Goal: Use online tool/utility: Utilize a website feature to perform a specific function

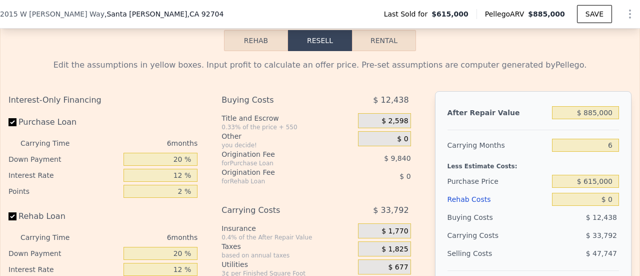
scroll to position [1510, 0]
click at [378, 69] on div "Edit the assumptions in yellow boxes. Input profit to calculate an offer price.…" at bounding box center [320, 238] width 639 height 372
click at [377, 52] on button "Rental" at bounding box center [384, 41] width 64 height 21
select select "30"
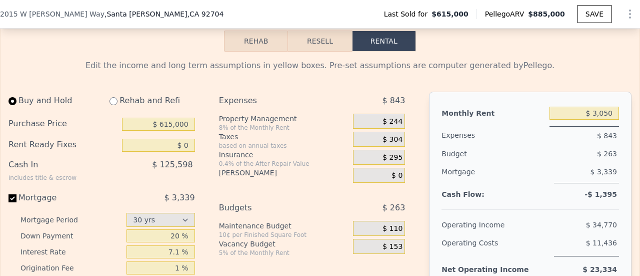
click at [268, 50] on button "Rehab" at bounding box center [256, 41] width 64 height 21
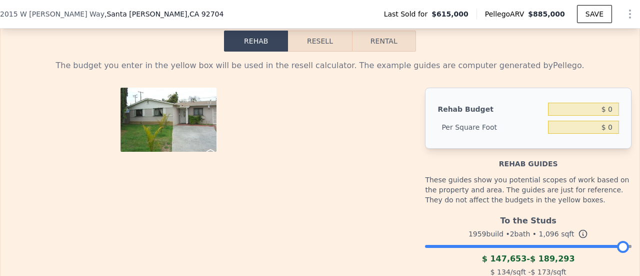
click at [311, 52] on button "Resell" at bounding box center [320, 41] width 64 height 21
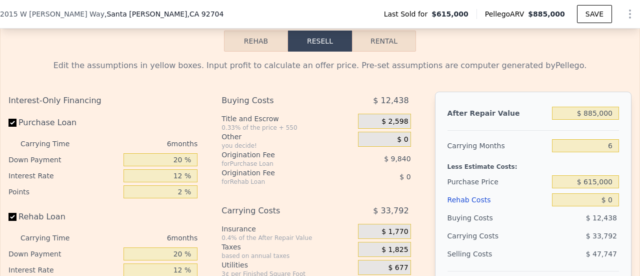
click at [354, 52] on button "Rental" at bounding box center [384, 41] width 64 height 21
select select "30"
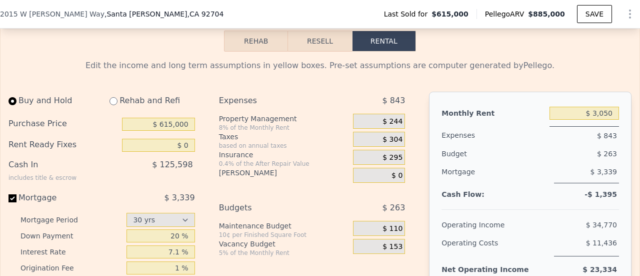
click at [317, 50] on button "Resell" at bounding box center [320, 41] width 64 height 21
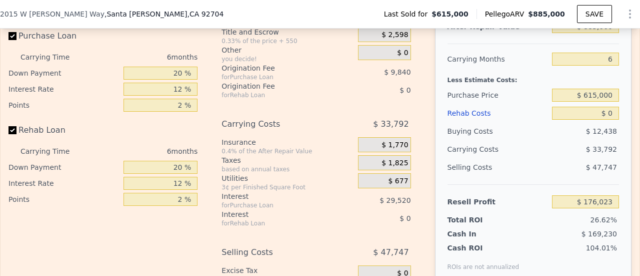
scroll to position [1599, 0]
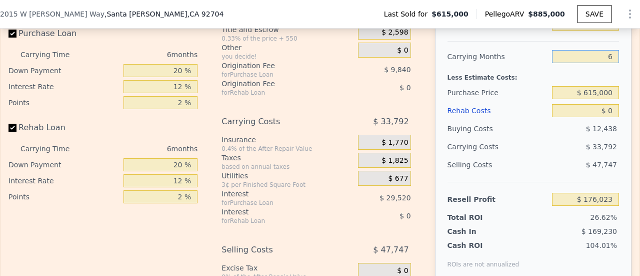
click at [597, 63] on input "6" at bounding box center [585, 56] width 67 height 13
type input "3"
type input "$ 192,919"
type input "3"
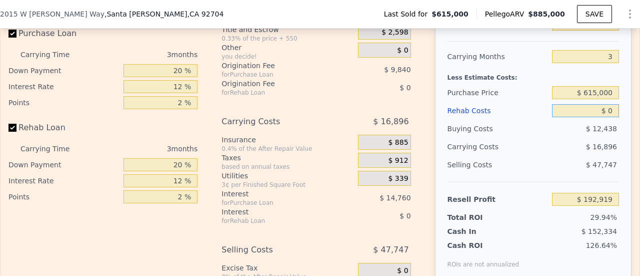
click at [596, 117] on input "$ 0" at bounding box center [585, 110] width 67 height 13
type input "$ 80,000"
type input "$ 109,719"
type input "$ 800,000"
type input "-$ 639,081"
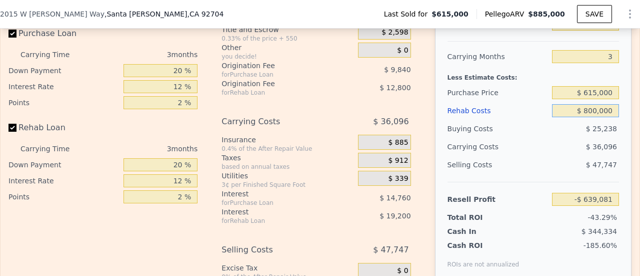
type input "$ 80,000"
type input "$ 109,719"
type input "$ 80,000"
click at [515, 174] on div "Selling Costs" at bounding box center [498, 165] width 101 height 18
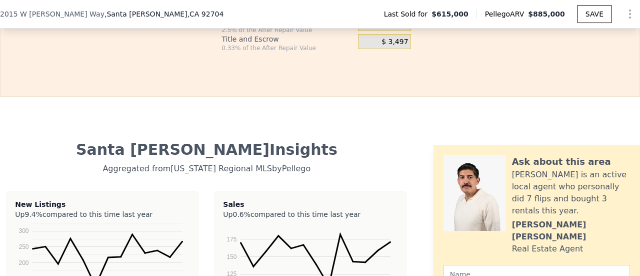
scroll to position [1881, 0]
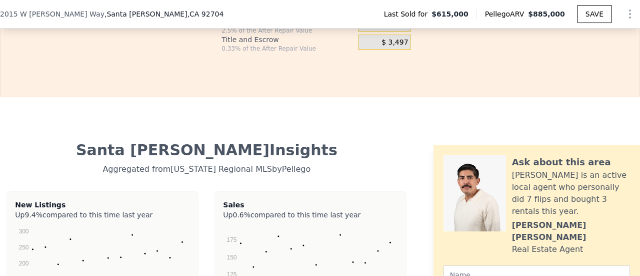
type input "6"
type input "$ 0"
type input "$ 176,023"
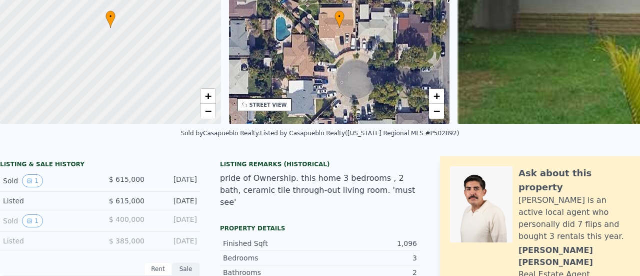
scroll to position [0, 0]
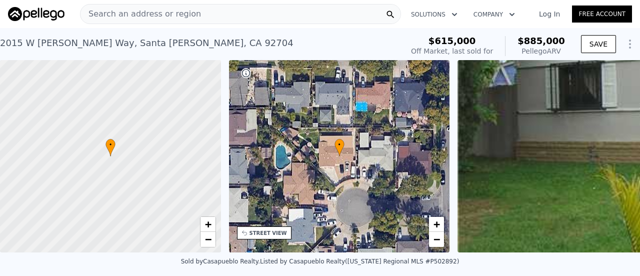
click at [167, 13] on span "Search an address or region" at bounding box center [141, 14] width 121 height 12
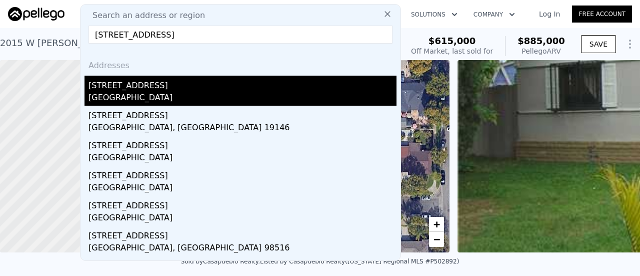
type input "[STREET_ADDRESS]"
click at [119, 94] on div "[GEOGRAPHIC_DATA]" at bounding box center [243, 99] width 308 height 14
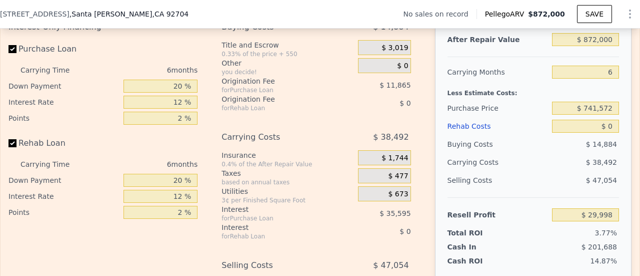
scroll to position [1471, 0]
click at [603, 132] on input "$ 0" at bounding box center [585, 125] width 67 height 13
type input "$ 800,000"
type input "-$ 821,202"
type input "$ 80,000"
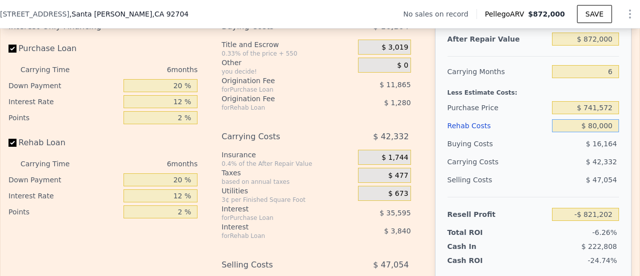
type input "-$ 55,122"
type input "$ 80,000"
click at [621, 144] on div "After Repair Value $ 872,000 Carrying Months 6 Less Estimate Costs: Purchase Pr…" at bounding box center [533, 157] width 197 height 278
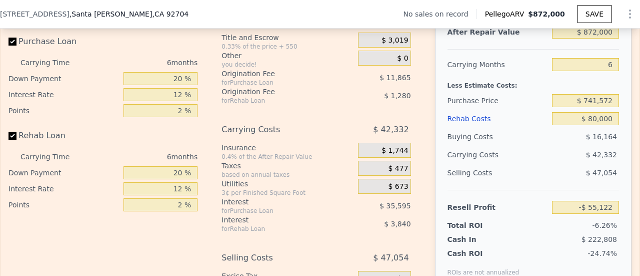
scroll to position [1478, 0]
click at [594, 108] on input "$ 741,572" at bounding box center [585, 101] width 67 height 13
type input "$ 7"
click at [609, 108] on input "$ 600,000" at bounding box center [585, 101] width 67 height 13
type input "$ 600,000"
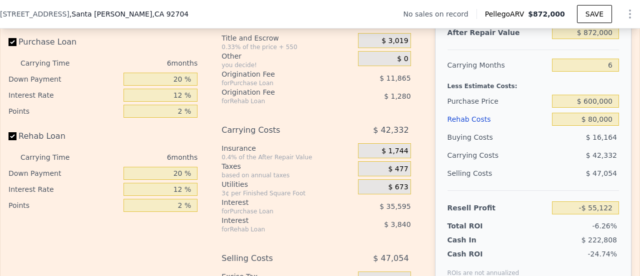
click at [625, 112] on div "Edit the assumptions in yellow boxes. Input profit to calculate an offer price.…" at bounding box center [320, 157] width 639 height 372
type input "$ 95,984"
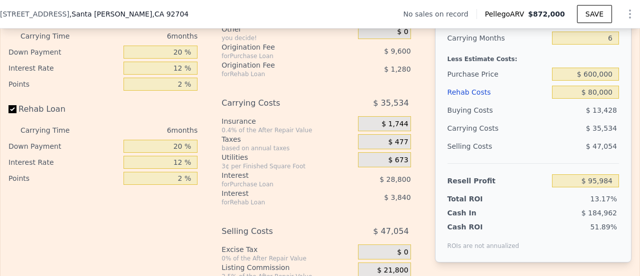
scroll to position [1529, 0]
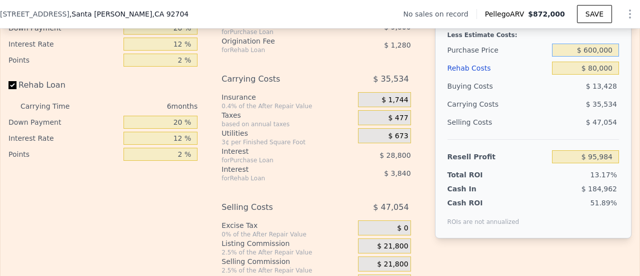
click at [591, 57] on input "$ 600,000" at bounding box center [585, 50] width 67 height 13
type input "$ 700,000"
type input "-$ 10,749"
type input "$ 595,000,000"
type input "-$ 634,324,968"
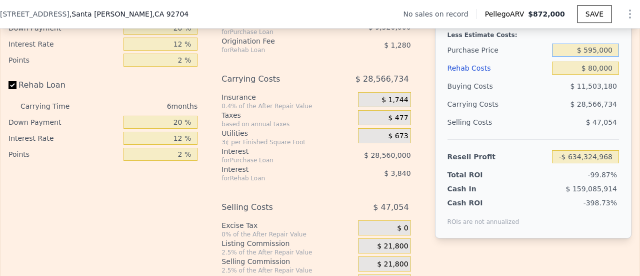
type input "$ 595,000"
type input "$ 101,321"
click at [617, 91] on div "After Repair Value $ 872,000 Carrying Months 6 Less Estimate Costs: Purchase Pr…" at bounding box center [533, 99] width 197 height 278
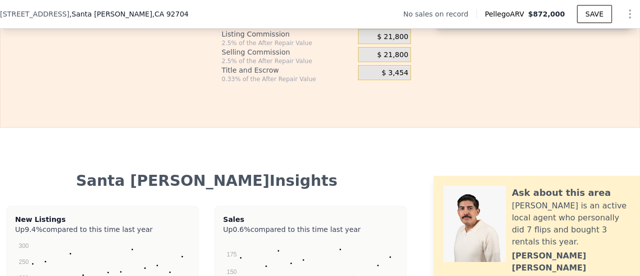
scroll to position [1697, 0]
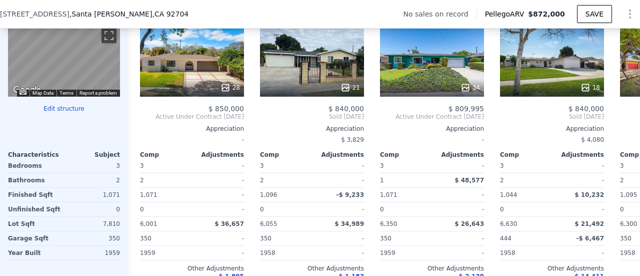
type input "$ 0"
type input "$ 29,998"
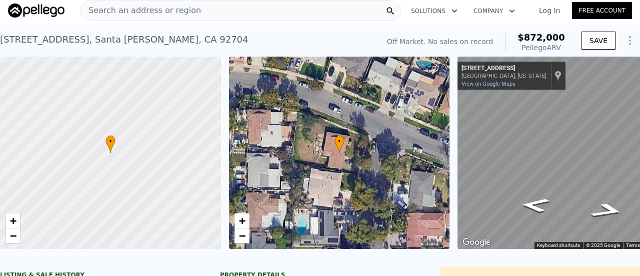
scroll to position [0, 0]
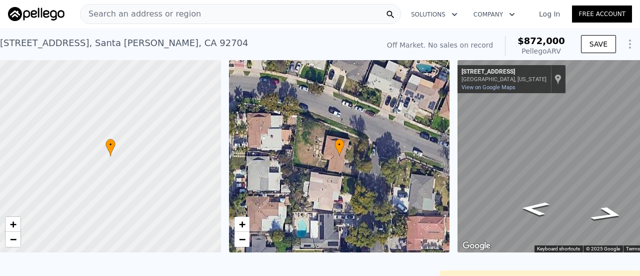
click at [247, 14] on div "Search an address or region" at bounding box center [240, 14] width 321 height 20
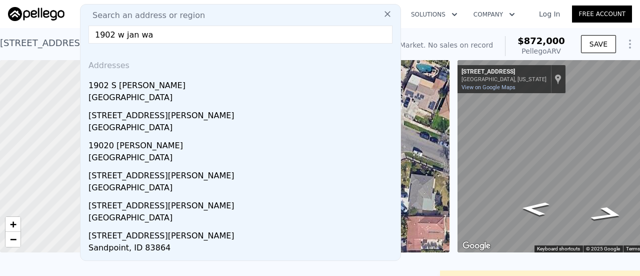
type input "[STREET_ADDRESS]"
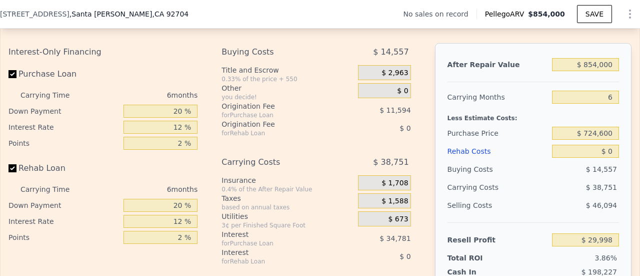
scroll to position [1455, 0]
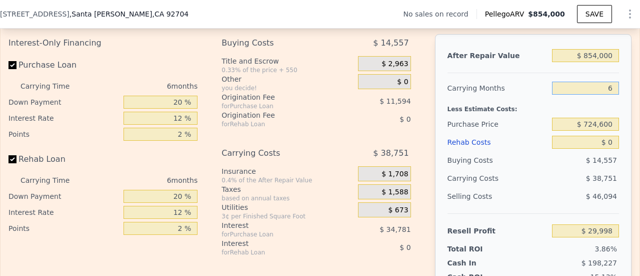
click at [600, 95] on input "6" at bounding box center [585, 88] width 67 height 13
click at [607, 95] on input "6" at bounding box center [585, 88] width 67 height 13
type input "5"
type input "$ 36,457"
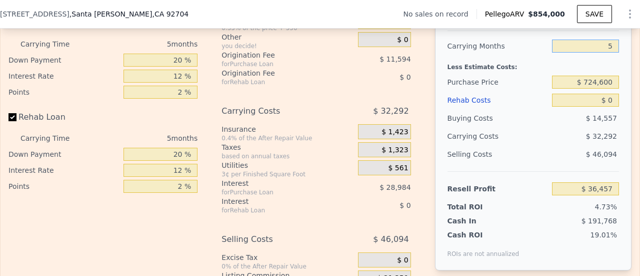
scroll to position [1494, 0]
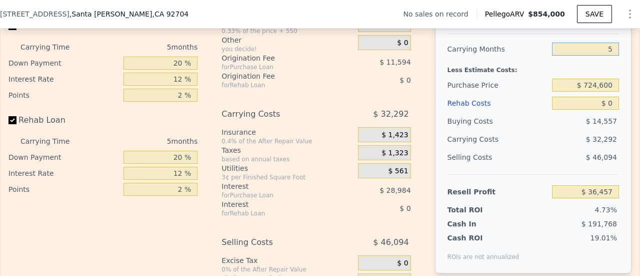
type input "5"
click at [600, 110] on input "$ 0" at bounding box center [585, 103] width 67 height 13
type input "$ 80"
type input "$ 36,371"
type input "$ 8,500,000"
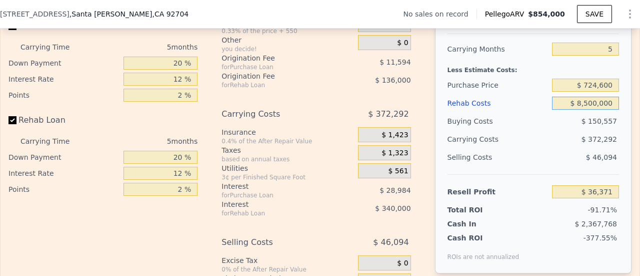
type input "-$ 8,939,543"
type input "$ 850,000"
type input "-$ 861,143"
type input "$ 85,000"
type input "-$ 53,303"
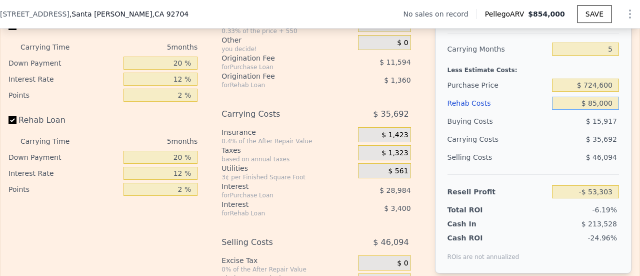
type input "$ 85,000"
click at [586, 92] on input "$ 724,600" at bounding box center [585, 85] width 67 height 13
type input "$ 600,000"
type input "$ 78,691"
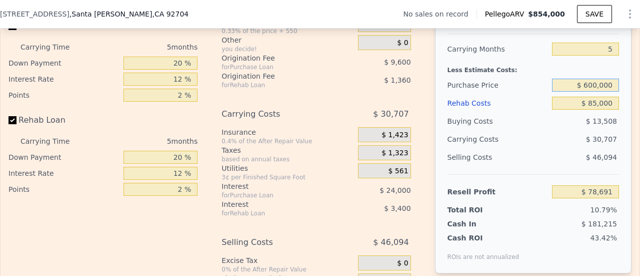
click at [591, 92] on input "$ 600,000" at bounding box center [585, 85] width 67 height 13
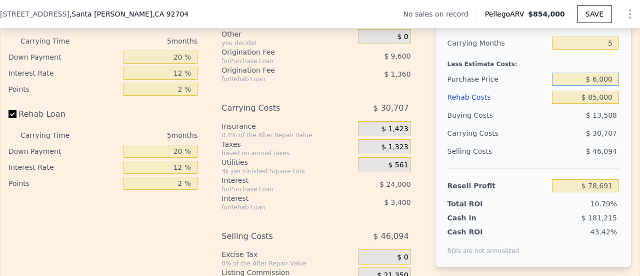
scroll to position [1493, 0]
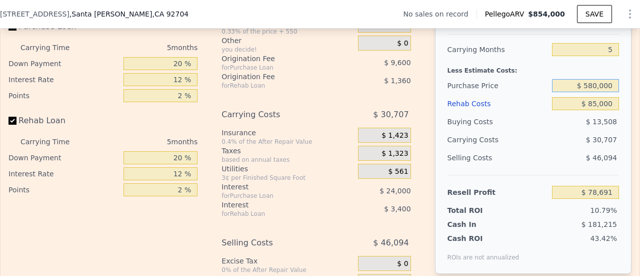
type input "$ 580,000"
type input "$ 99,878"
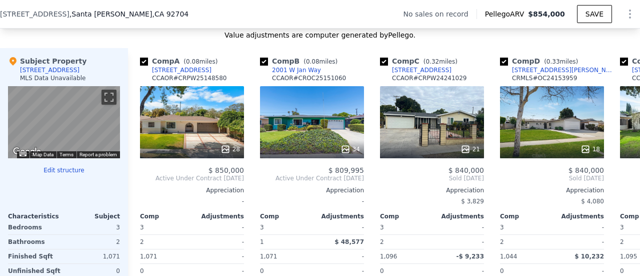
scroll to position [951, 0]
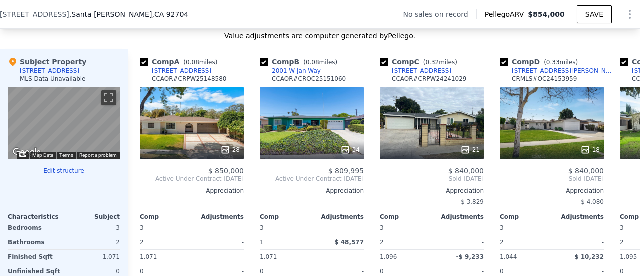
type input "6"
type input "$ 0"
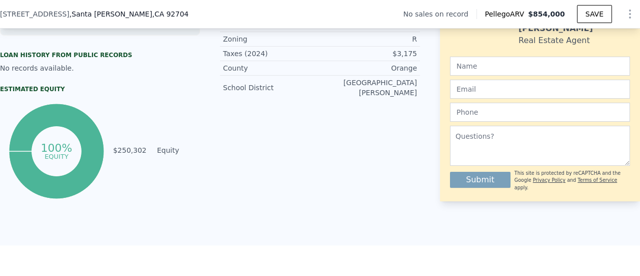
scroll to position [0, 0]
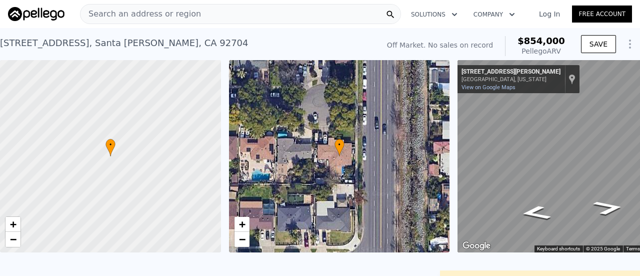
click at [239, 14] on div "Search an address or region" at bounding box center [240, 14] width 321 height 20
type input "$ 184,336"
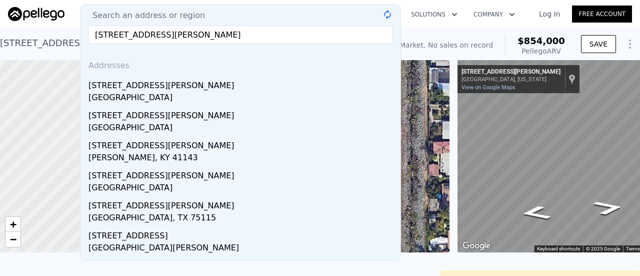
type input "[STREET_ADDRESS][PERSON_NAME]"
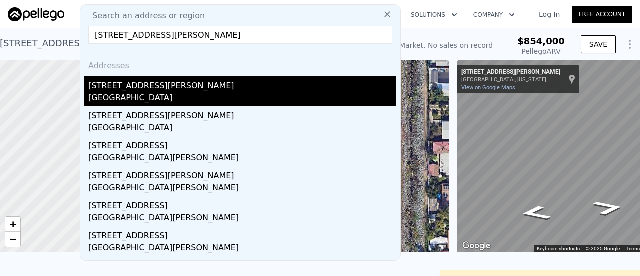
click at [120, 90] on div "[STREET_ADDRESS][PERSON_NAME]" at bounding box center [243, 84] width 308 height 16
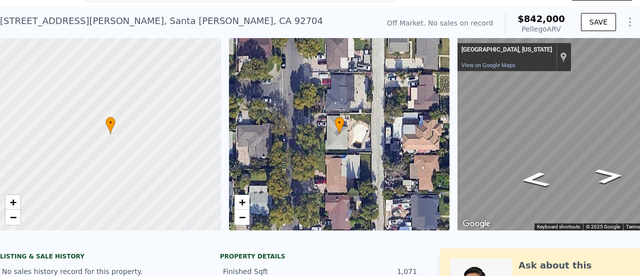
scroll to position [0, 58]
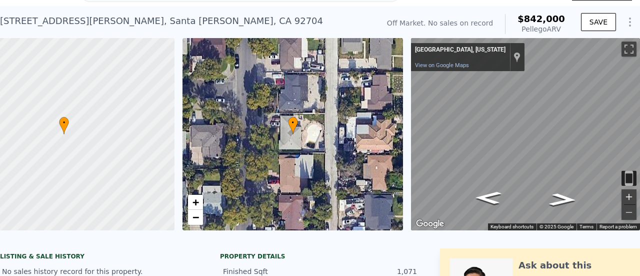
click at [622, 199] on button "Zoom in" at bounding box center [629, 196] width 15 height 15
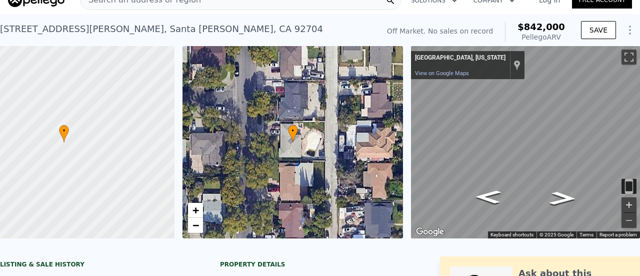
scroll to position [14, 0]
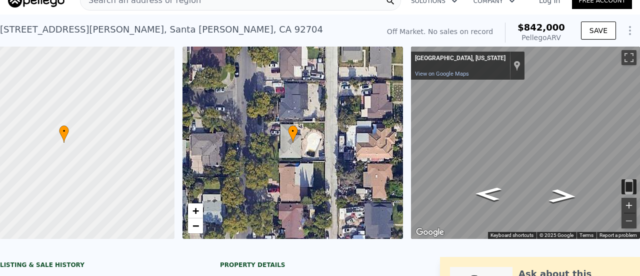
click at [622, 200] on button "Zoom in" at bounding box center [629, 205] width 15 height 15
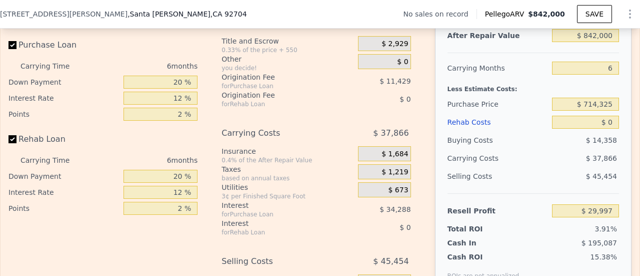
scroll to position [1475, 0]
click at [592, 42] on input "$ 842,000" at bounding box center [585, 35] width 67 height 13
type input "$ 500"
type input "-$ 764,944"
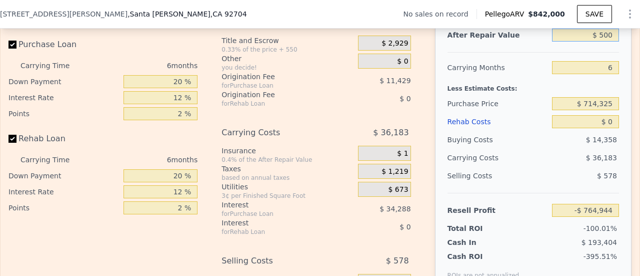
type input "$ 5,000"
type input "-$ 760,692"
type input "$ 5"
type input "-$ 765,410"
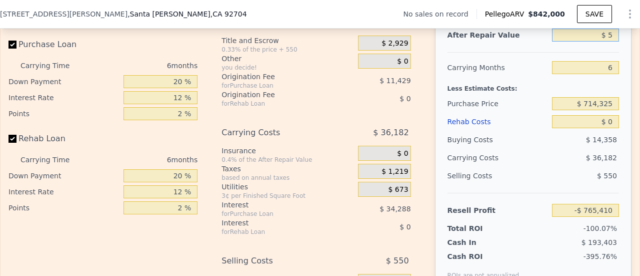
type input "$ 85"
type input "-$ 765,334"
type input "$ 845"
type input "-$ 764,617"
click at [607, 42] on input "$ 845" at bounding box center [585, 35] width 67 height 13
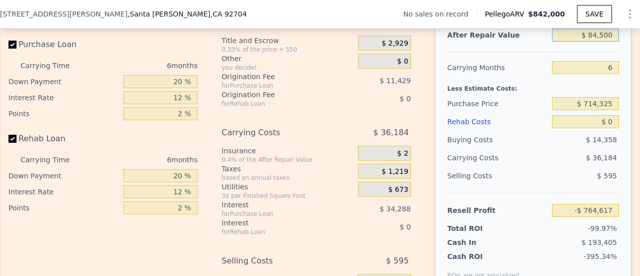
type input "$ 845,000"
type input "$ 32,831"
type input "$ 845,000"
click at [606, 74] on input "6" at bounding box center [585, 67] width 67 height 13
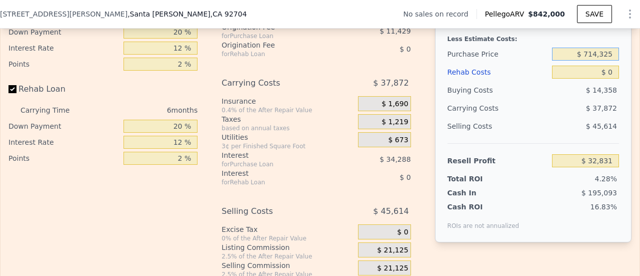
click at [601, 61] on input "$ 714,325" at bounding box center [585, 54] width 67 height 13
type input "$ 500,000"
click at [607, 79] on input "$ 0" at bounding box center [585, 72] width 67 height 13
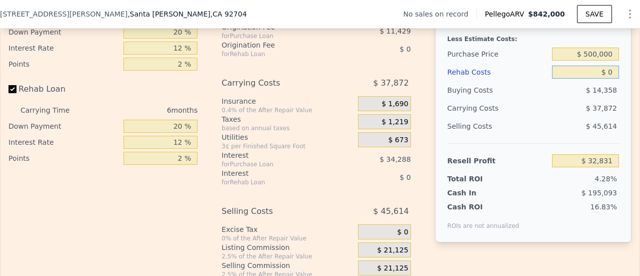
type input "$ 261,589"
type input "$ 010,000"
type input "$ 250,949"
type input "$ 0"
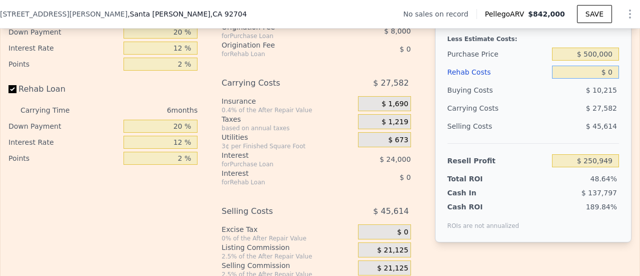
type input "$ 261,589"
type input "$ 10"
type input "$ 261,579"
type input "$ 10,000"
type input "$ 250,949"
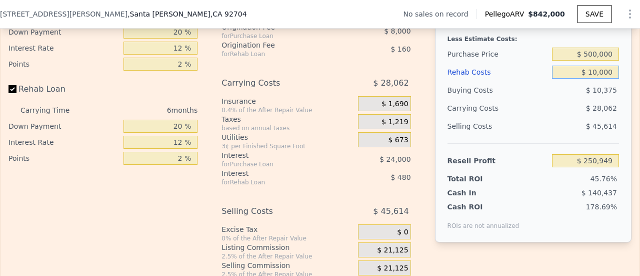
type input "$ 100,000"
type input "$ 155,189"
type input "$ 100,000"
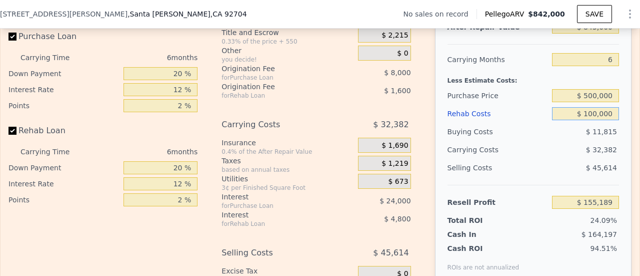
scroll to position [1724, 0]
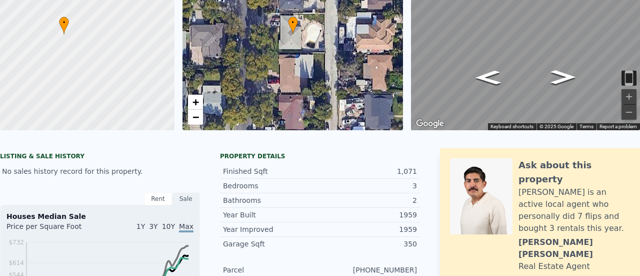
scroll to position [4, 0]
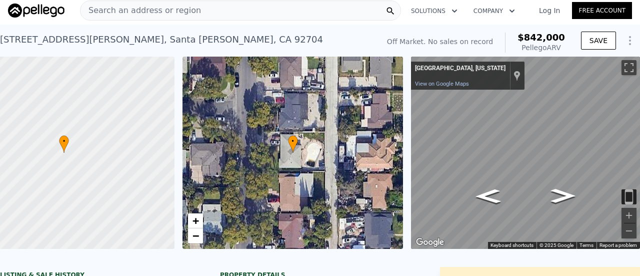
type input "$ 842,000"
type input "$ 0"
type input "$ 29,997"
click at [236, 17] on div "Search an address or region" at bounding box center [240, 11] width 321 height 20
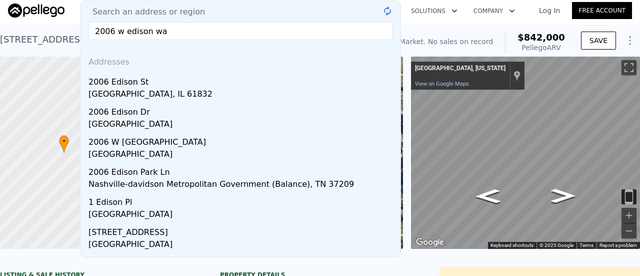
type input "2006 w edison way"
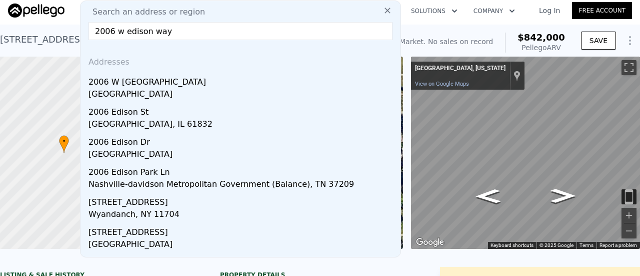
scroll to position [0, 0]
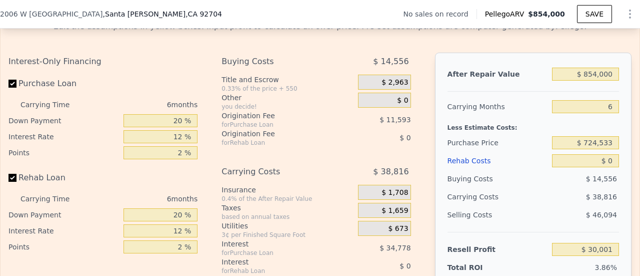
scroll to position [1434, 0]
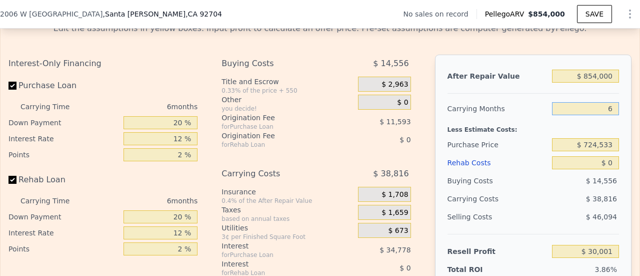
click at [608, 115] on input "6" at bounding box center [585, 108] width 67 height 13
type input "5"
type input "$ 36,470"
type input "5"
click at [601, 151] on div "$ 724,533" at bounding box center [585, 145] width 67 height 18
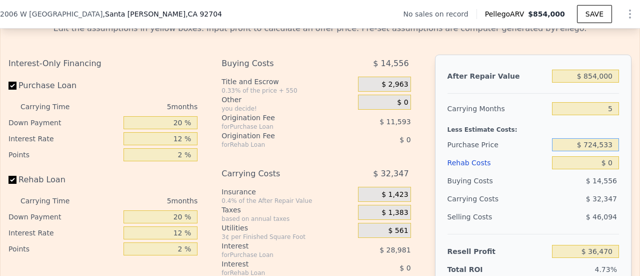
click at [600, 151] on input "$ 724,533" at bounding box center [585, 144] width 67 height 13
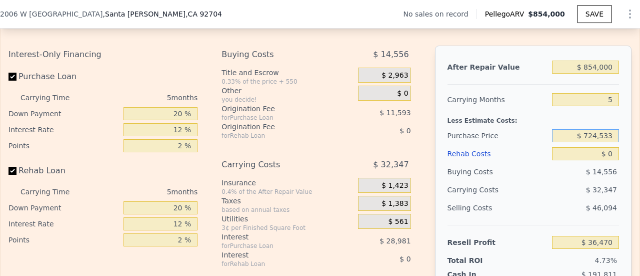
scroll to position [1444, 0]
click at [606, 142] on input "$ 724,533" at bounding box center [585, 135] width 67 height 13
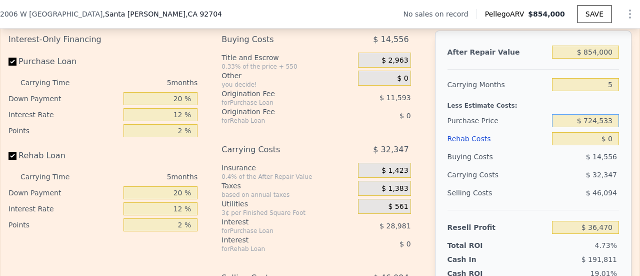
scroll to position [1458, 0]
type input "$ 650,000"
type input "$ 115,424"
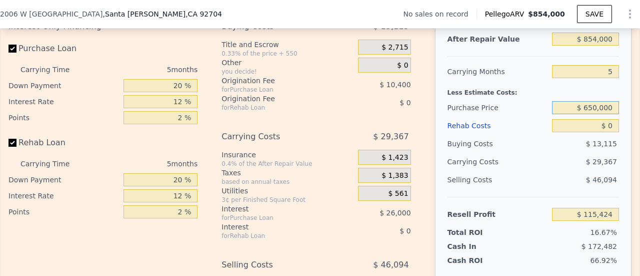
scroll to position [1457, 0]
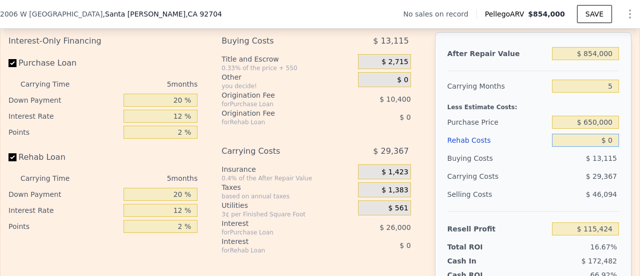
click at [605, 147] on input "$ 0" at bounding box center [585, 140] width 67 height 13
type input "$ 08,000"
type input "$ 106,976"
type input "$ 080,000"
type input "$ 30,944"
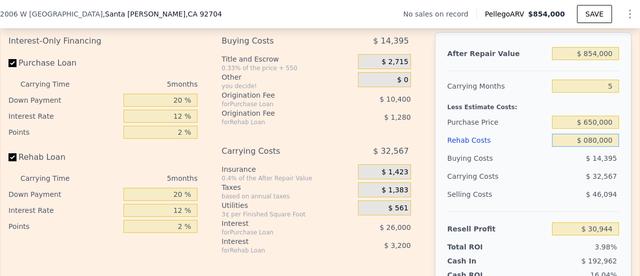
click at [585, 147] on input "$ 080,000" at bounding box center [585, 140] width 67 height 13
type input "$ 80,000"
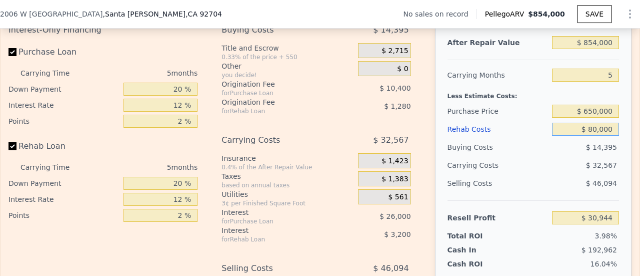
scroll to position [1467, 0]
click at [620, 165] on div "After Repair Value $ 854,000 Carrying Months 5 Less Estimate Costs: Purchase Pr…" at bounding box center [533, 161] width 197 height 278
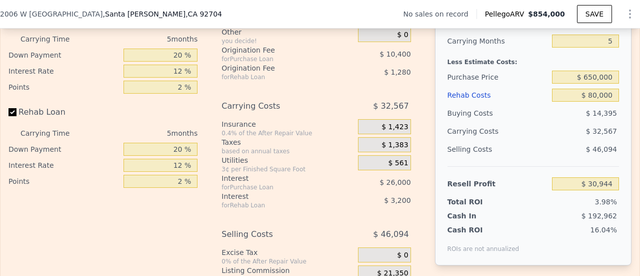
scroll to position [1513, 0]
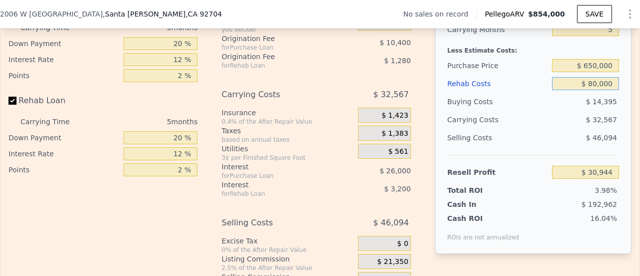
click at [593, 90] on input "$ 80,000" at bounding box center [585, 83] width 67 height 13
click at [589, 72] on input "$ 650,000" at bounding box center [585, 65] width 67 height 13
type input "$ 620,000"
type input "$ 62,724"
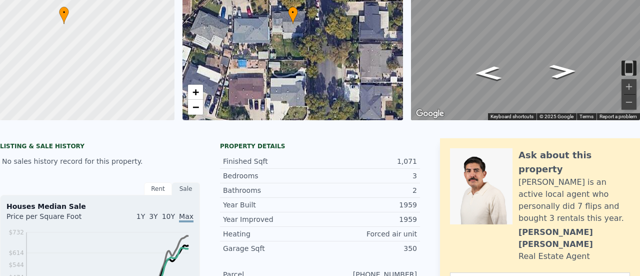
scroll to position [0, 0]
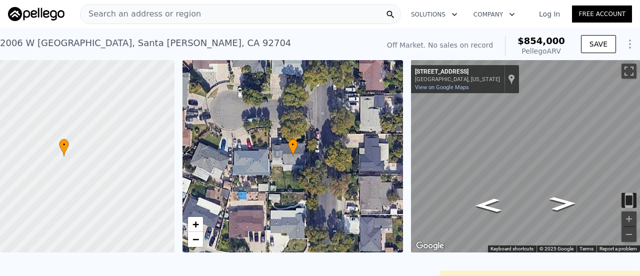
click at [192, 16] on div "Search an address or region" at bounding box center [240, 14] width 321 height 20
type input "6"
type input "$ 0"
type input "$ 141,571"
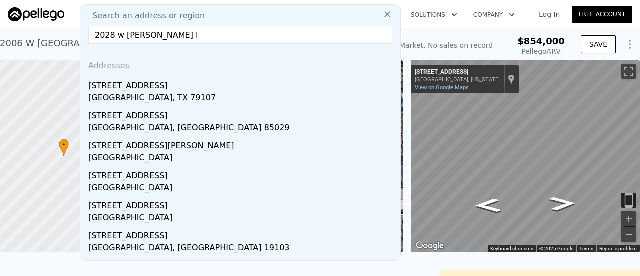
type input "2028 w [PERSON_NAME]"
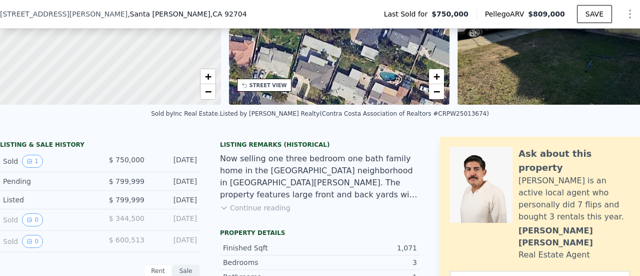
scroll to position [223, 0]
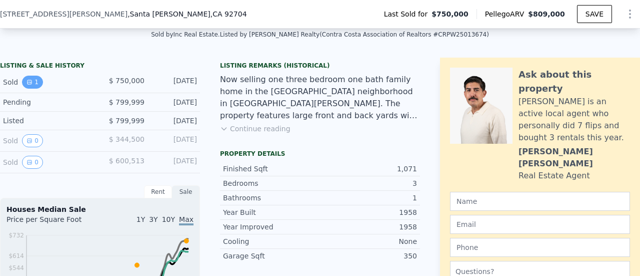
click at [36, 89] on button "1" at bounding box center [32, 82] width 21 height 13
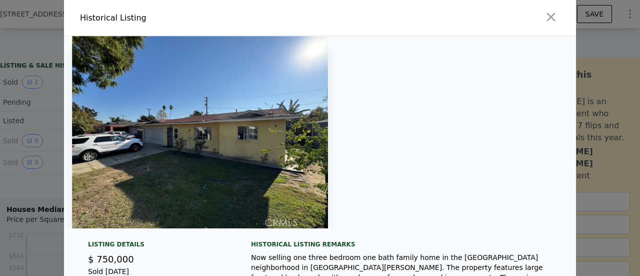
click at [43, 94] on div at bounding box center [320, 138] width 640 height 276
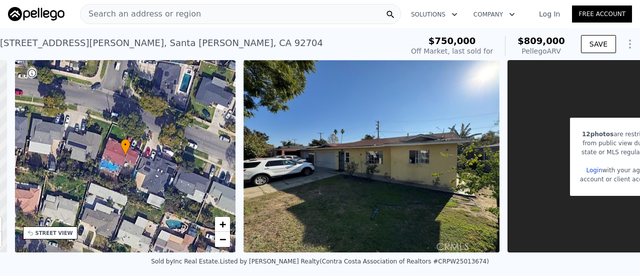
scroll to position [0, 233]
